Goal: Check status

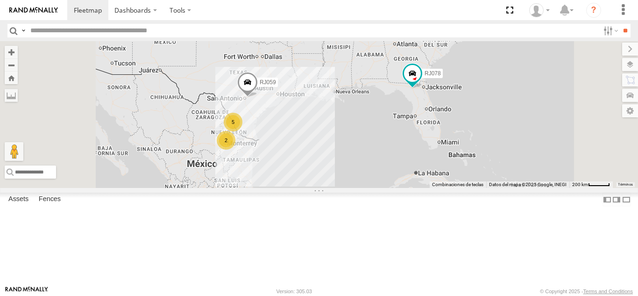
scroll to position [18, 0]
click at [0, 0] on div "RJ064" at bounding box center [0, 0] width 0 height 0
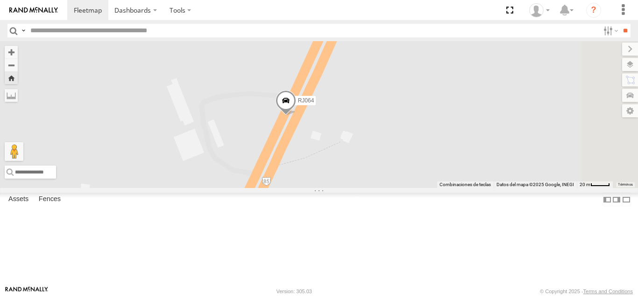
click at [463, 188] on div "RJ064" at bounding box center [319, 114] width 638 height 147
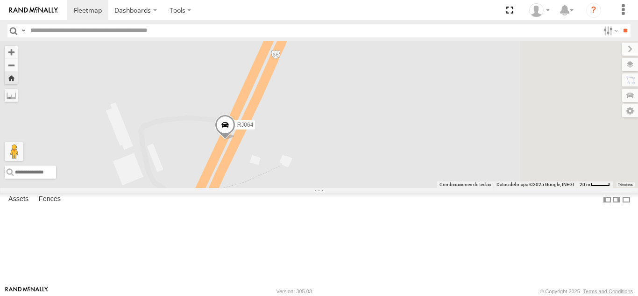
drag, startPoint x: 476, startPoint y: 206, endPoint x: 415, endPoint y: 233, distance: 66.5
click at [415, 188] on div "RJ064" at bounding box center [319, 114] width 638 height 147
click at [234, 141] on span at bounding box center [223, 127] width 21 height 25
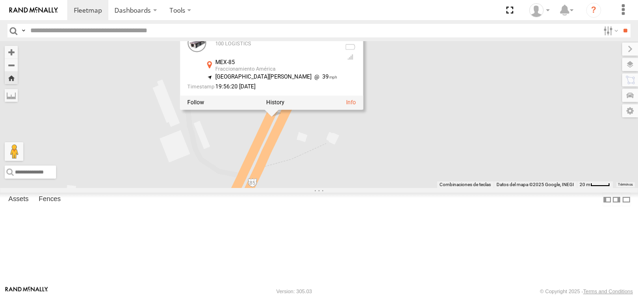
drag, startPoint x: 437, startPoint y: 191, endPoint x: 470, endPoint y: 177, distance: 36.0
click at [470, 177] on div "RJ064 RJ064 100 LOGISTICS MEX-85 Fraccionamiento América 27.29832 , -99.59995 […" at bounding box center [319, 114] width 638 height 147
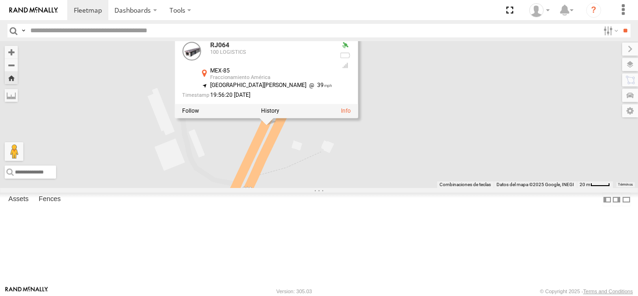
drag, startPoint x: 441, startPoint y: 184, endPoint x: 435, endPoint y: 193, distance: 10.9
click at [435, 188] on div "RJ064 RJ064 100 LOGISTICS MEX-85 Fraccionamiento América 27.29832 , -99.59995 […" at bounding box center [319, 114] width 638 height 147
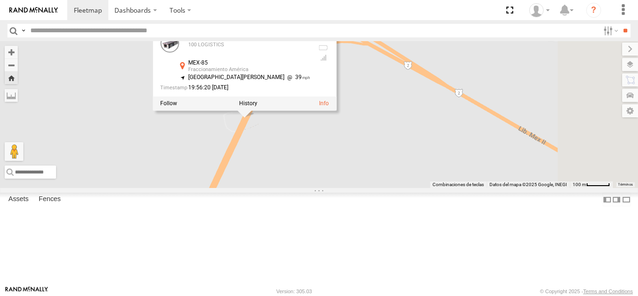
drag, startPoint x: 458, startPoint y: 219, endPoint x: 414, endPoint y: 187, distance: 54.2
click at [414, 187] on div "RJ064 RJ064 100 LOGISTICS MEX-85 Fraccionamiento América 27.29832 , -99.59995 […" at bounding box center [319, 114] width 638 height 147
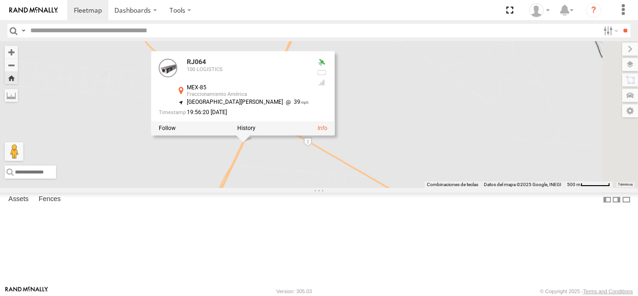
drag, startPoint x: 444, startPoint y: 219, endPoint x: 418, endPoint y: 223, distance: 25.5
click at [418, 188] on div "RJ064 RJ064 100 LOGISTICS MEX-85 Fraccionamiento América 27.29832 , -99.59995 […" at bounding box center [319, 114] width 638 height 147
click at [459, 188] on div "RJ064 RJ064 100 LOGISTICS MEX-85 Fraccionamiento América 27.29832 , -99.59995 […" at bounding box center [319, 114] width 638 height 147
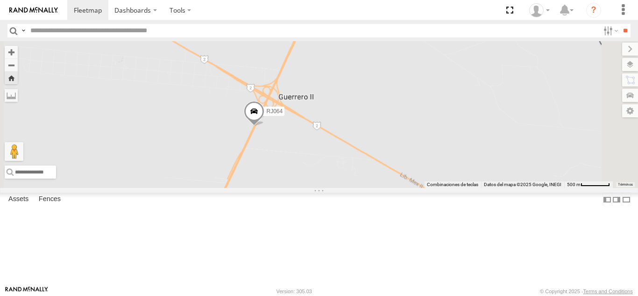
drag, startPoint x: 409, startPoint y: 212, endPoint x: 418, endPoint y: 197, distance: 18.0
click at [418, 188] on div "RJ064" at bounding box center [319, 114] width 638 height 147
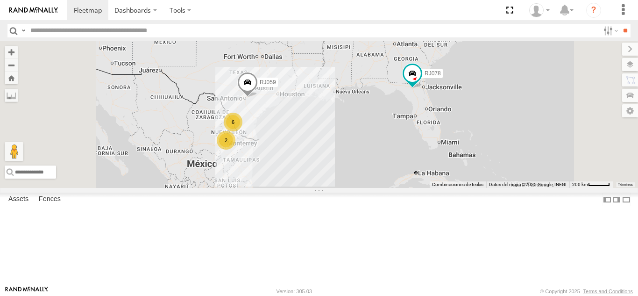
scroll to position [42, 0]
click at [0, 0] on div "RJ064" at bounding box center [0, 0] width 0 height 0
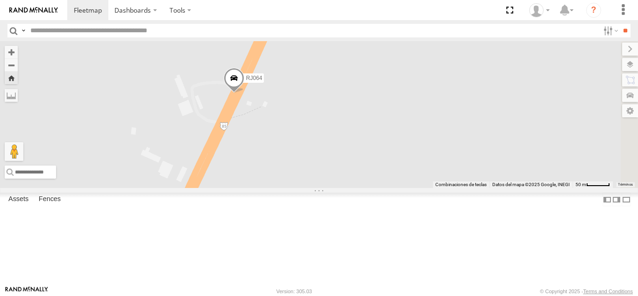
drag, startPoint x: 535, startPoint y: 180, endPoint x: 413, endPoint y: 151, distance: 125.3
click at [413, 151] on div "RJ064" at bounding box center [319, 114] width 638 height 147
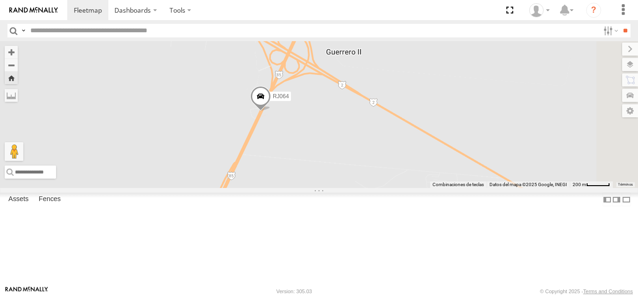
drag, startPoint x: 406, startPoint y: 236, endPoint x: 410, endPoint y: 132, distance: 104.2
click at [410, 132] on div "RJ064" at bounding box center [319, 114] width 638 height 147
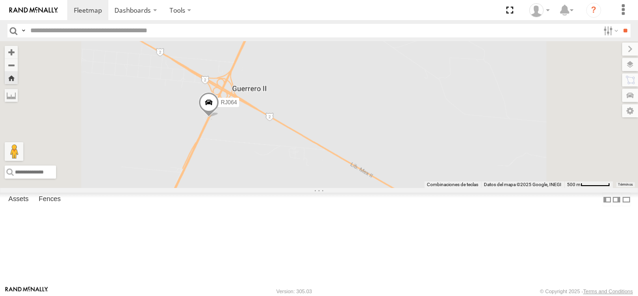
drag, startPoint x: 373, startPoint y: 163, endPoint x: 411, endPoint y: 195, distance: 49.7
click at [411, 188] on div "RJ064" at bounding box center [319, 114] width 638 height 147
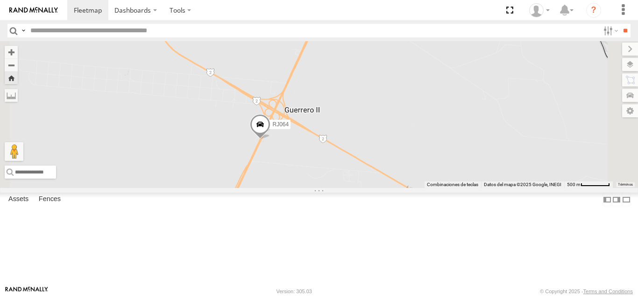
drag, startPoint x: 350, startPoint y: 188, endPoint x: 390, endPoint y: 207, distance: 44.3
click at [390, 188] on div "RJ064" at bounding box center [319, 114] width 638 height 147
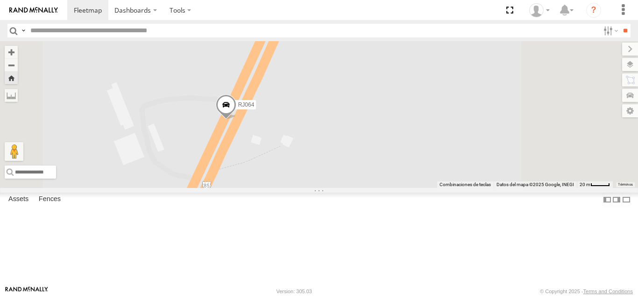
drag, startPoint x: 413, startPoint y: 112, endPoint x: 410, endPoint y: 232, distance: 120.1
click at [411, 188] on div "RJ064" at bounding box center [319, 114] width 638 height 147
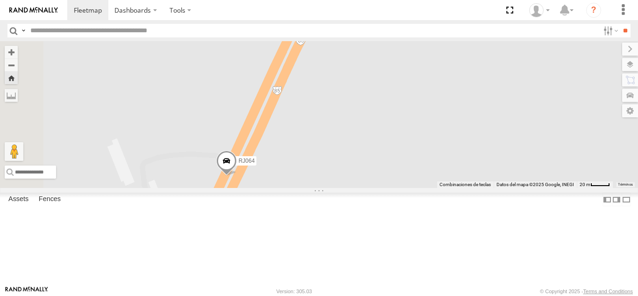
drag, startPoint x: 419, startPoint y: 197, endPoint x: 421, endPoint y: 219, distance: 22.0
click at [421, 188] on div "RJ064" at bounding box center [319, 114] width 638 height 147
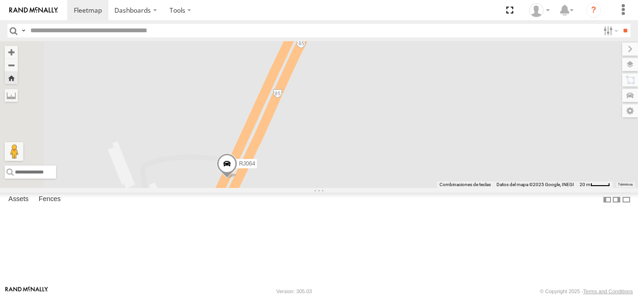
click at [237, 178] on span at bounding box center [227, 165] width 21 height 25
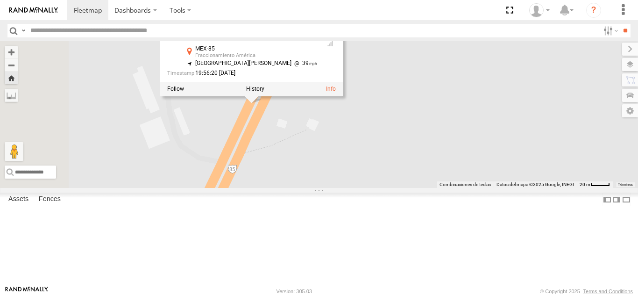
drag, startPoint x: 424, startPoint y: 222, endPoint x: 449, endPoint y: 146, distance: 80.0
click at [449, 146] on div "RJ064 RJ064 100 LOGISTICS MEX-85 Fraccionamiento América 27.29832 , -99.59995 […" at bounding box center [319, 114] width 638 height 147
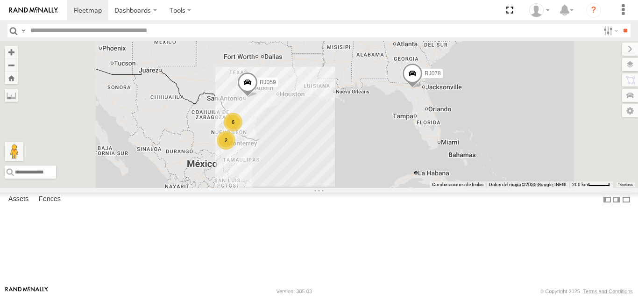
scroll to position [42, 0]
click at [0, 0] on div "RJ064" at bounding box center [0, 0] width 0 height 0
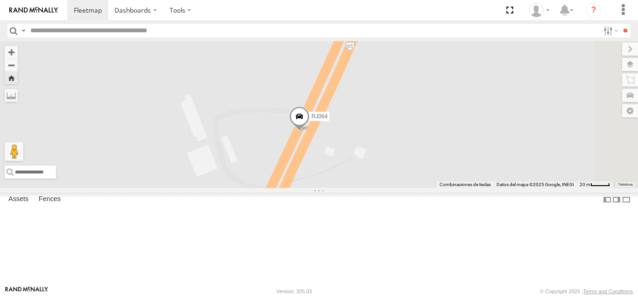
drag, startPoint x: 520, startPoint y: 194, endPoint x: 495, endPoint y: 212, distance: 30.7
click at [495, 188] on div "RJ064" at bounding box center [319, 114] width 638 height 147
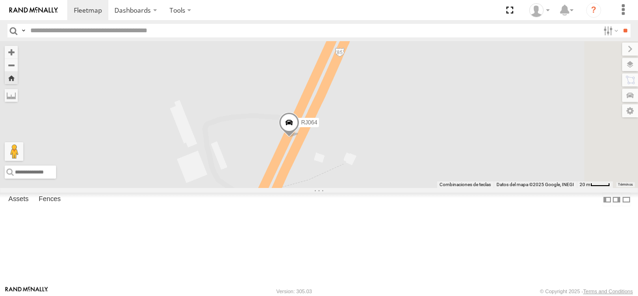
click at [299, 137] on span at bounding box center [289, 124] width 21 height 25
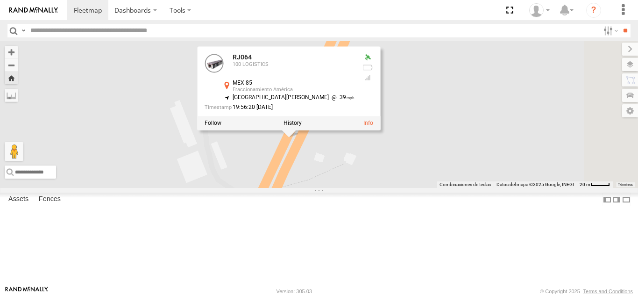
click at [514, 188] on div "RJ064 RJ064 100 LOGISTICS MEX-85 Fraccionamiento América 27.29832 , -99.59995 […" at bounding box center [319, 114] width 638 height 147
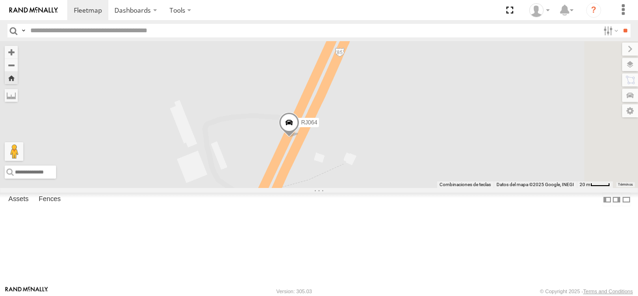
click at [299, 137] on span at bounding box center [289, 124] width 21 height 25
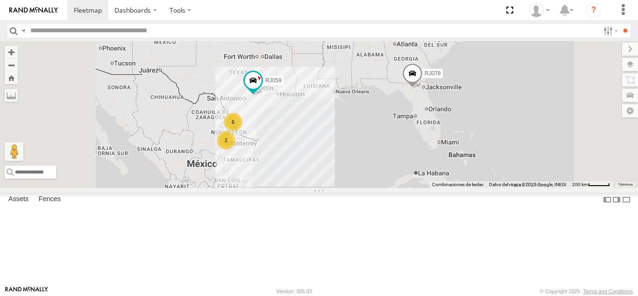
scroll to position [42, 0]
click at [0, 0] on div "RJ064" at bounding box center [0, 0] width 0 height 0
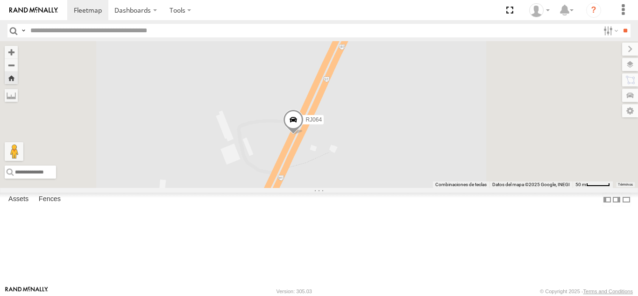
drag, startPoint x: 478, startPoint y: 184, endPoint x: 452, endPoint y: 206, distance: 33.8
click at [452, 188] on div "RJ064" at bounding box center [319, 114] width 638 height 147
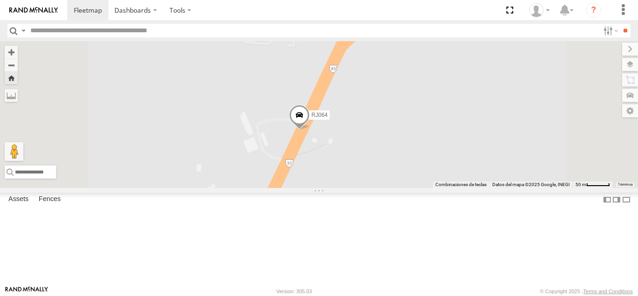
click at [310, 130] on span at bounding box center [299, 117] width 21 height 25
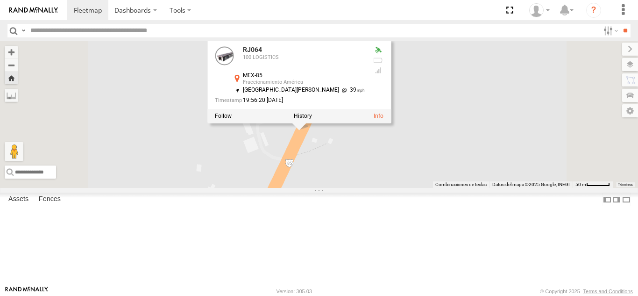
drag, startPoint x: 480, startPoint y: 192, endPoint x: 468, endPoint y: 162, distance: 32.8
click at [468, 162] on div "RJ064 RJ064 100 LOGISTICS MEX-85 Fraccionamiento América 27.29832 , -99.59995 […" at bounding box center [319, 114] width 638 height 147
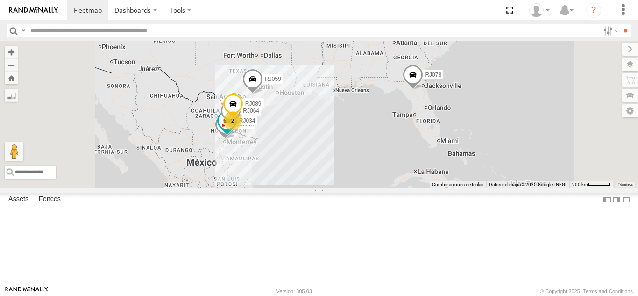
scroll to position [42, 0]
click at [0, 0] on div "RJ064" at bounding box center [0, 0] width 0 height 0
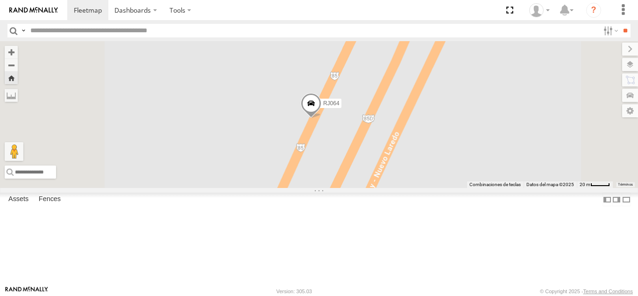
drag, startPoint x: 467, startPoint y: 179, endPoint x: 444, endPoint y: 189, distance: 25.3
click at [444, 188] on div "RJ064" at bounding box center [319, 114] width 638 height 147
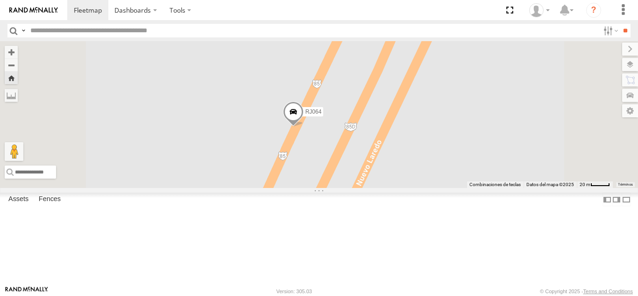
click at [304, 127] on span at bounding box center [293, 113] width 21 height 25
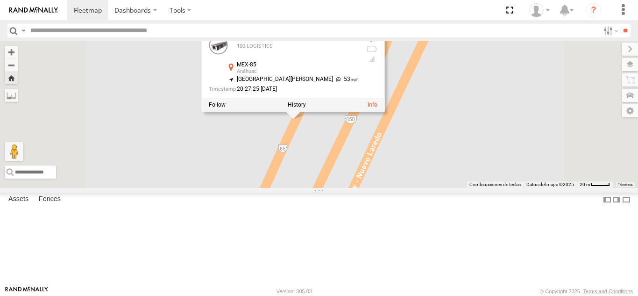
drag, startPoint x: 480, startPoint y: 216, endPoint x: 480, endPoint y: 198, distance: 17.7
click at [480, 188] on div "RJ064 RJ064 100 LOGISTICS MEX-85 Anáhuac 27.03415 , -99.74112 South [PERSON_NAM…" at bounding box center [319, 114] width 638 height 147
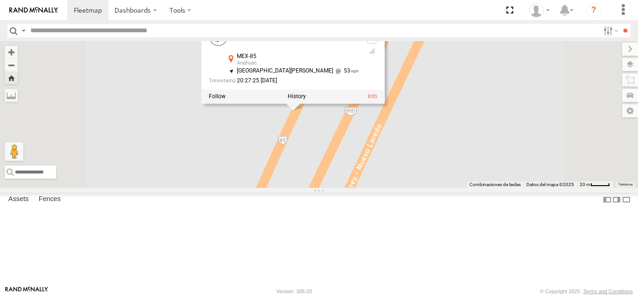
click at [483, 188] on div "RJ064 RJ064 100 LOGISTICS MEX-85 Anáhuac 27.03415 , -99.74112 South [PERSON_NAM…" at bounding box center [319, 114] width 638 height 147
